Goal: Task Accomplishment & Management: Manage account settings

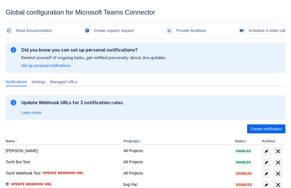
click at [266, 129] on span "Create notification" at bounding box center [267, 128] width 32 height 9
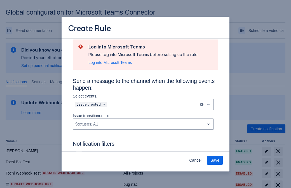
type input "RuleName-8577New Rule (41)"
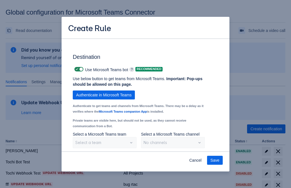
scroll to position [464, 0]
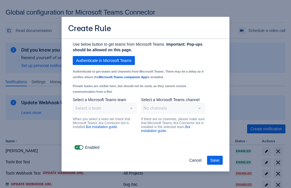
click at [104, 60] on span "Authenticate in Microsoft Teams" at bounding box center [103, 60] width 55 height 9
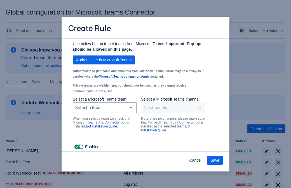
click at [104, 111] on div "Scrollable content" at bounding box center [100, 107] width 50 height 7
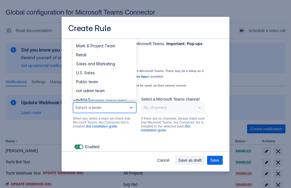
click at [104, 59] on div "Retail" at bounding box center [105, 54] width 64 height 9
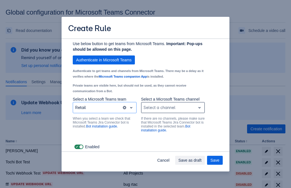
click at [173, 111] on div "Scrollable content" at bounding box center [169, 107] width 50 height 7
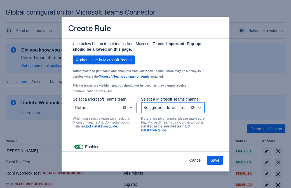
click at [215, 160] on span "Save" at bounding box center [215, 160] width 9 height 9
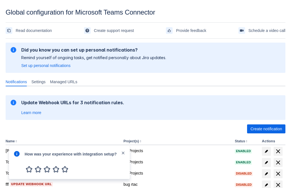
click at [18, 158] on div at bounding box center [16, 162] width 7 height 24
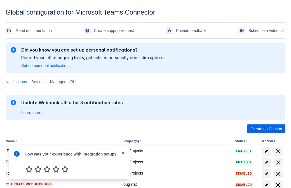
click at [18, 158] on div at bounding box center [16, 162] width 7 height 24
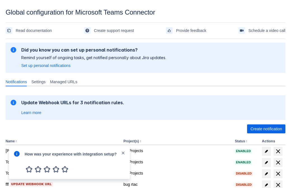
click at [18, 158] on div at bounding box center [16, 162] width 7 height 24
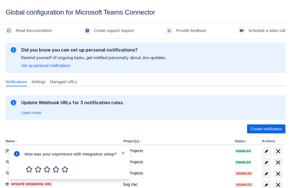
click at [18, 158] on div at bounding box center [16, 162] width 7 height 24
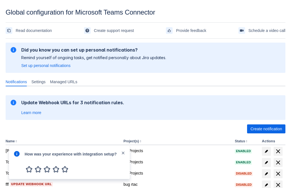
click at [18, 158] on div at bounding box center [16, 162] width 7 height 24
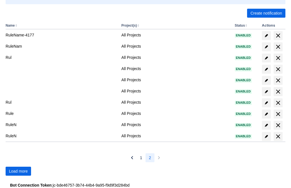
click at [18, 171] on span "Load more" at bounding box center [18, 171] width 19 height 9
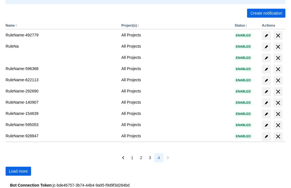
click at [18, 171] on span "Load more" at bounding box center [18, 171] width 19 height 9
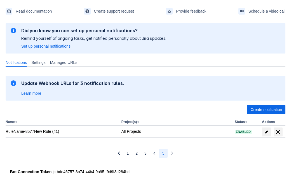
click at [278, 132] on span "delete" at bounding box center [278, 132] width 7 height 7
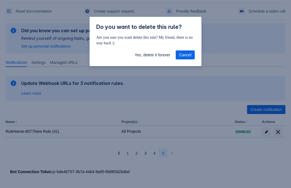
click at [152, 55] on span "Yes, delete it forever" at bounding box center [153, 54] width 36 height 9
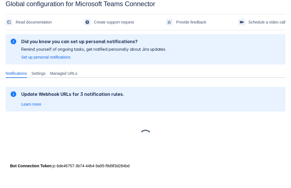
scroll to position [8, 0]
